Goal: Find specific page/section

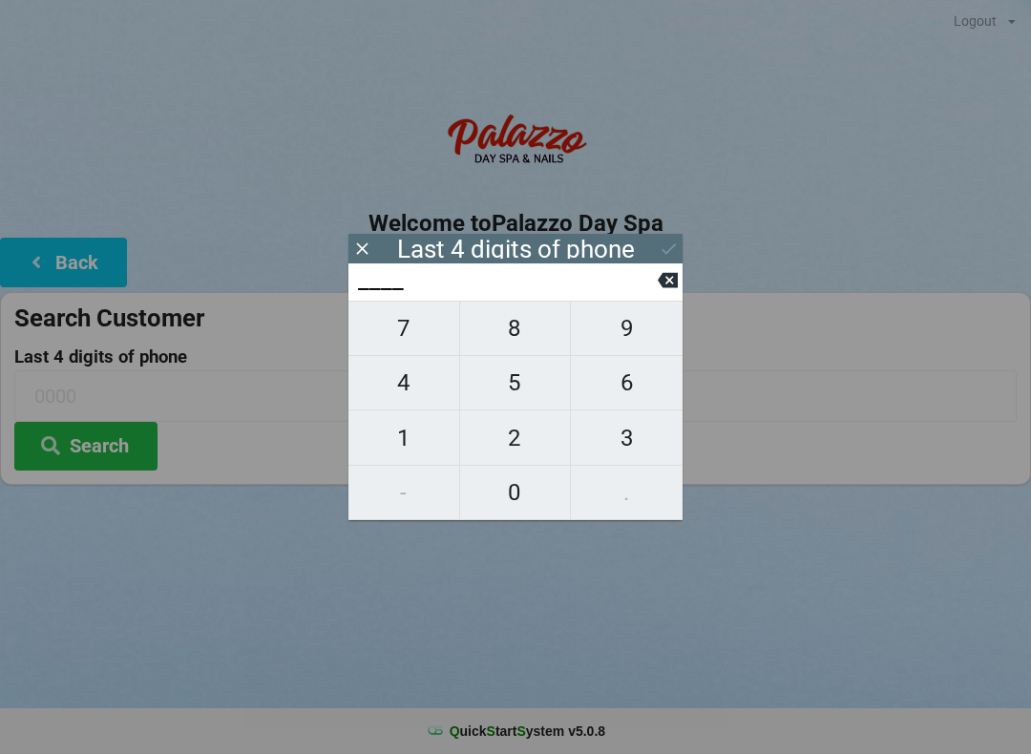
click at [521, 495] on span "0" at bounding box center [515, 493] width 111 height 40
type input "0___"
click at [408, 335] on span "7" at bounding box center [403, 328] width 111 height 40
type input "07__"
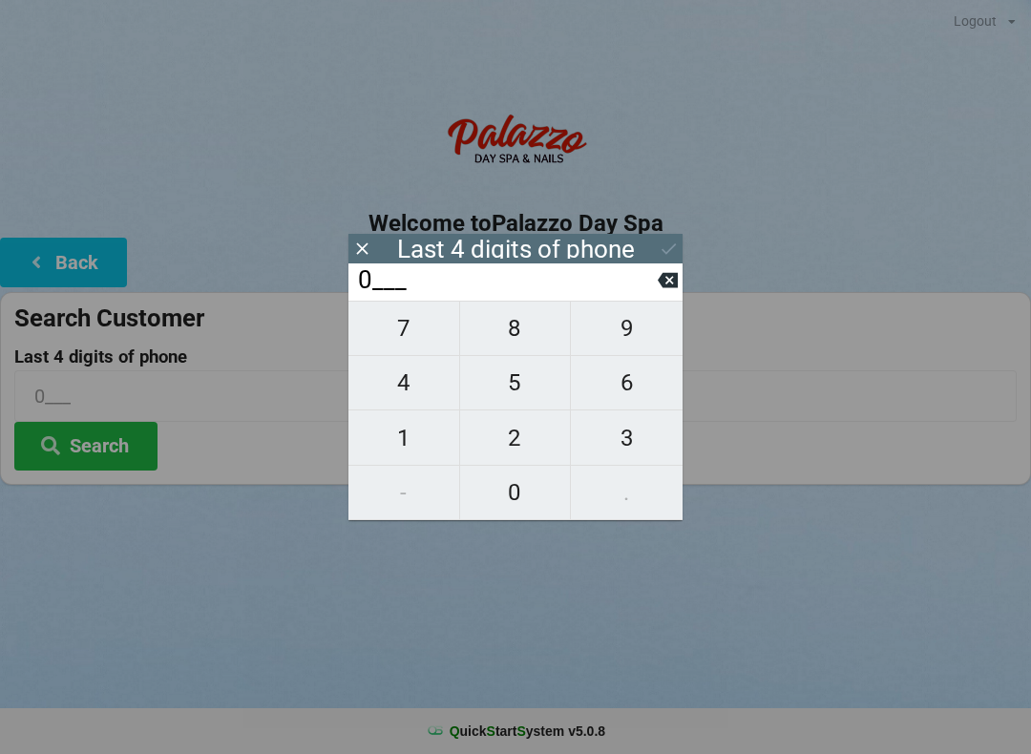
type input "07__"
click at [616, 396] on span "6" at bounding box center [627, 383] width 112 height 40
type input "076_"
click at [511, 344] on span "8" at bounding box center [515, 328] width 111 height 40
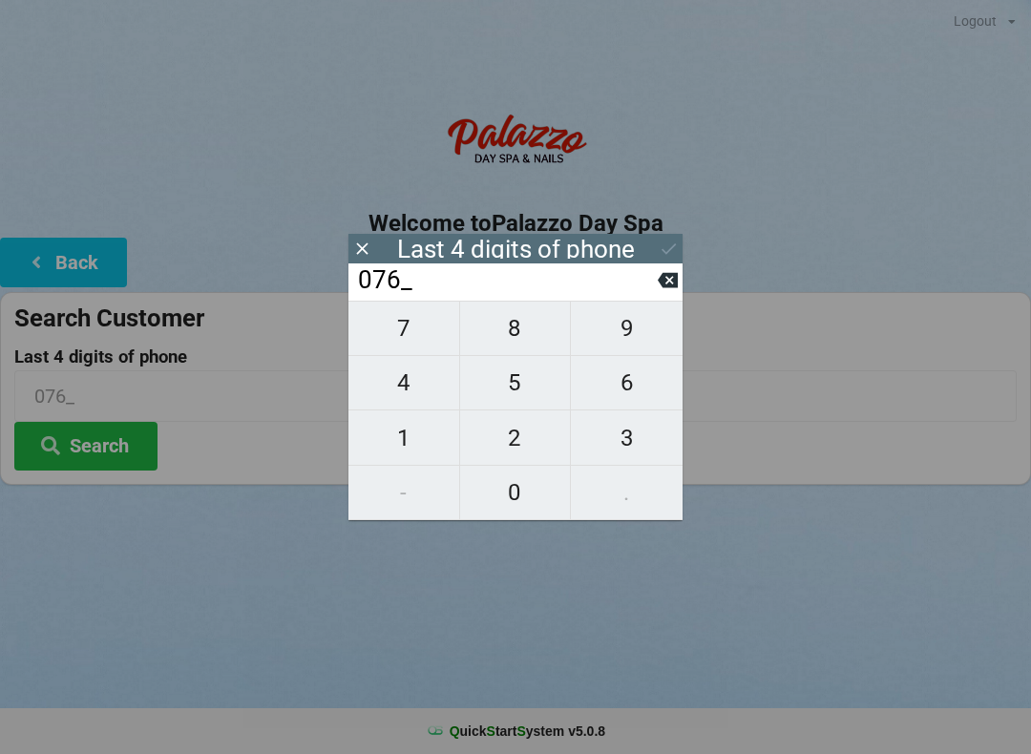
type input "0768"
click at [121, 437] on button "Search" at bounding box center [85, 446] width 143 height 49
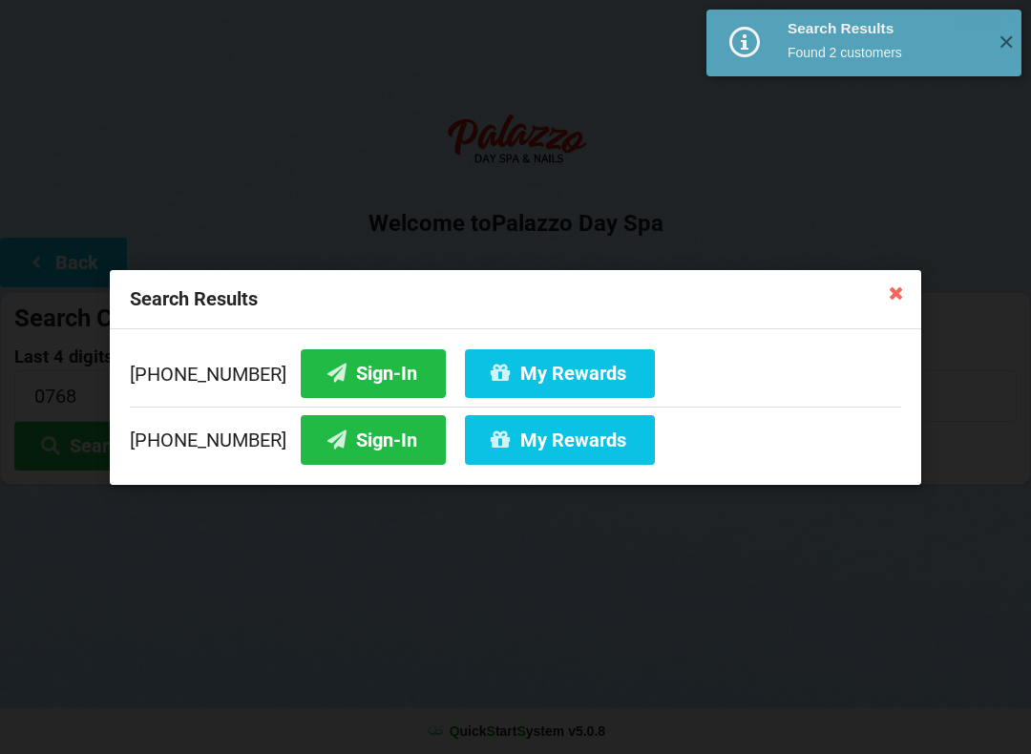
click at [340, 445] on button "Sign-In" at bounding box center [373, 439] width 145 height 49
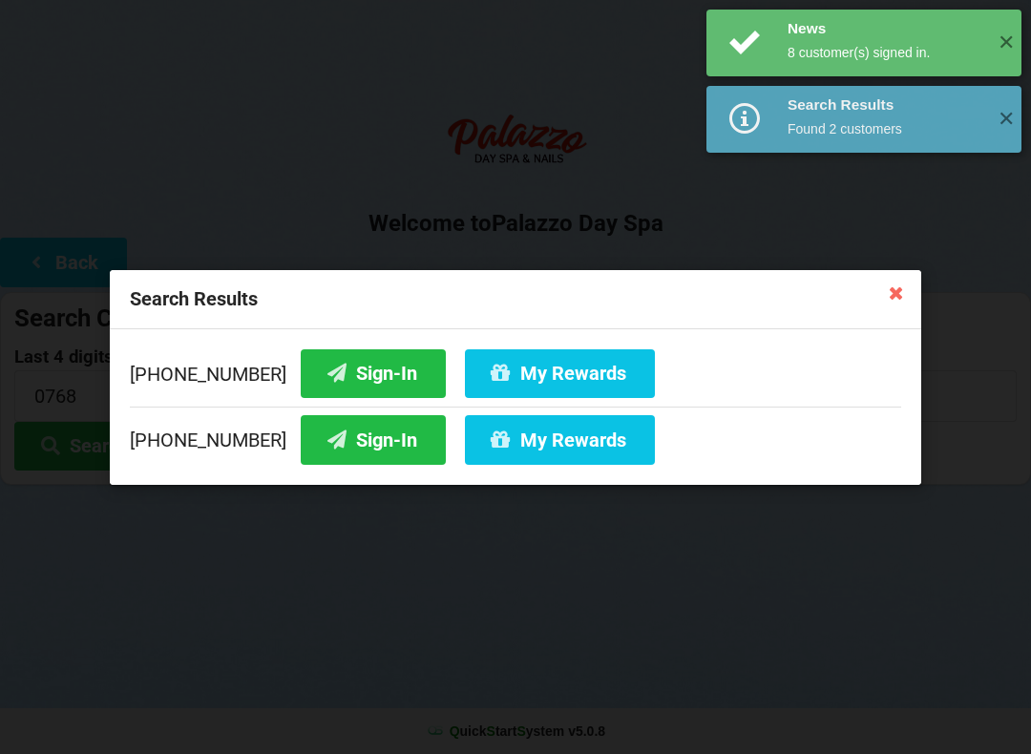
click at [337, 373] on button "Sign-In" at bounding box center [373, 372] width 145 height 49
